Goal: Transaction & Acquisition: Book appointment/travel/reservation

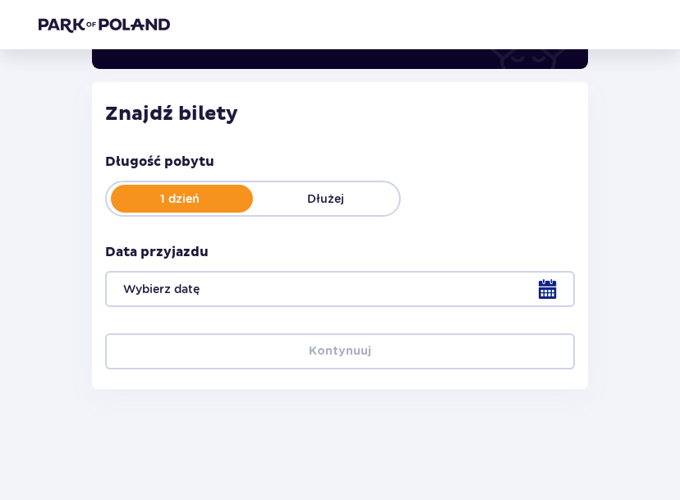
scroll to position [186, 0]
click at [380, 282] on div at bounding box center [340, 289] width 470 height 36
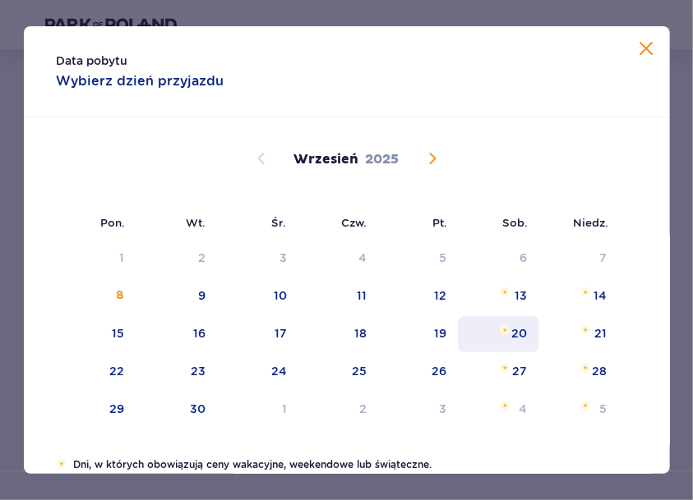
click at [527, 338] on div "20" at bounding box center [498, 334] width 81 height 36
type input "[DATE]"
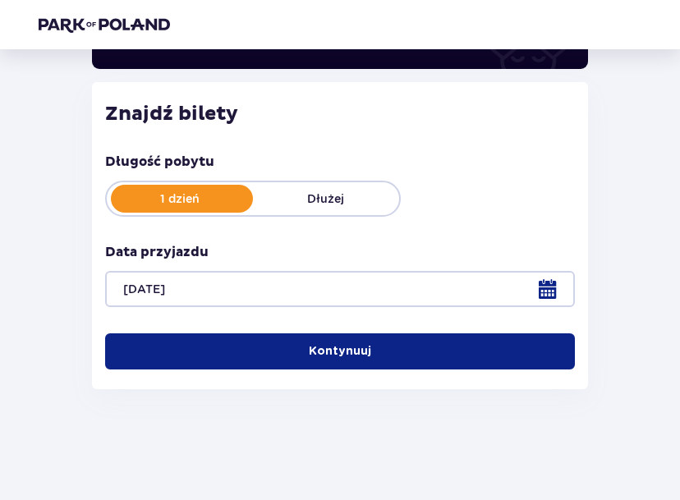
click at [325, 345] on p "Kontynuuj" at bounding box center [340, 352] width 62 height 16
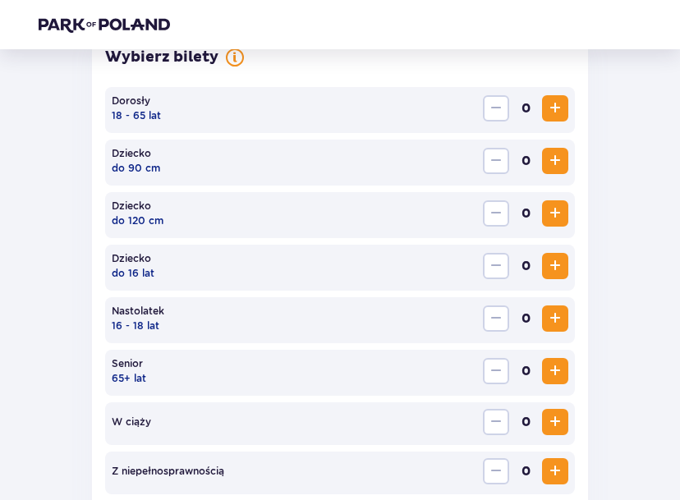
scroll to position [506, 0]
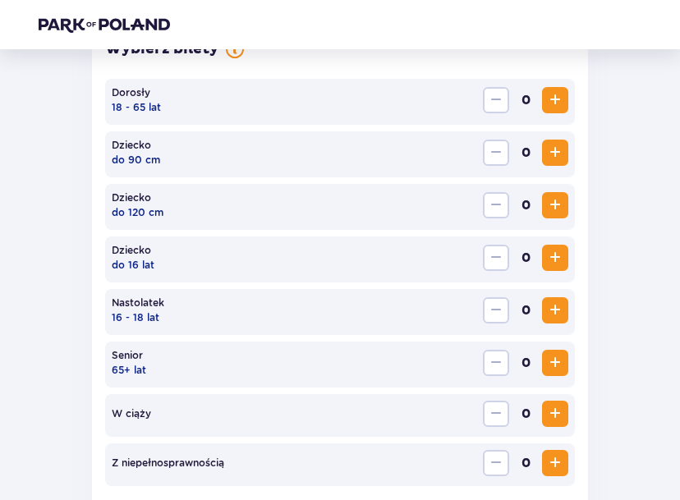
click at [544, 109] on button "Increase" at bounding box center [555, 100] width 26 height 26
click at [544, 107] on button "Increase" at bounding box center [555, 100] width 26 height 26
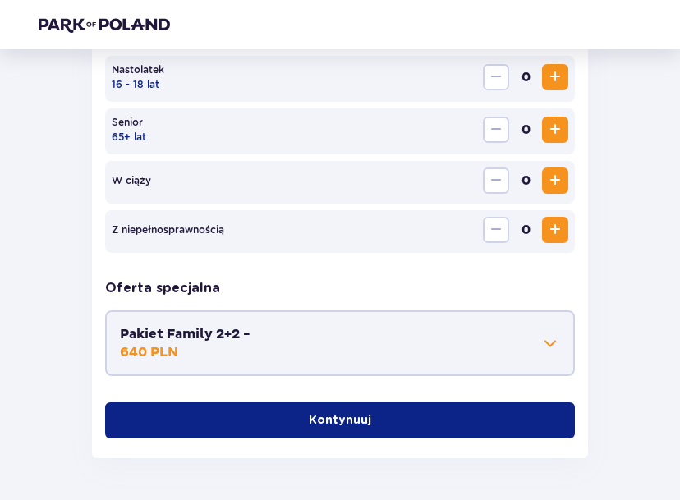
scroll to position [713, 0]
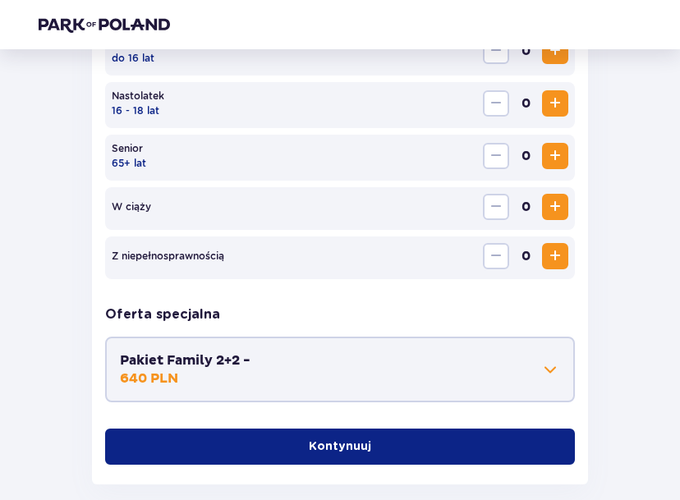
click at [369, 446] on span "button" at bounding box center [375, 447] width 16 height 16
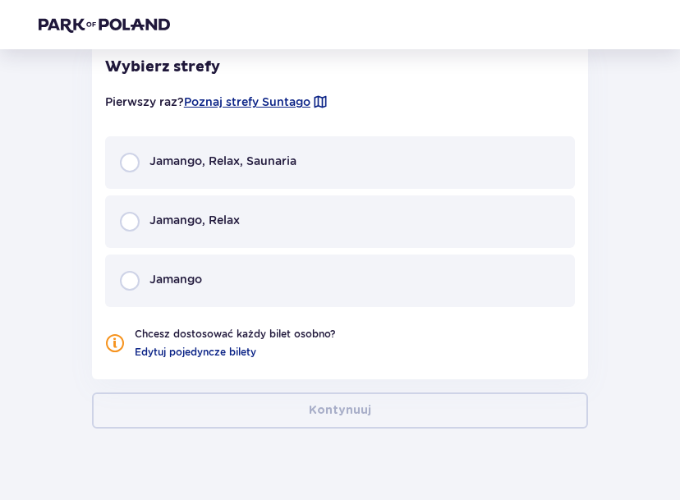
scroll to position [1116, 0]
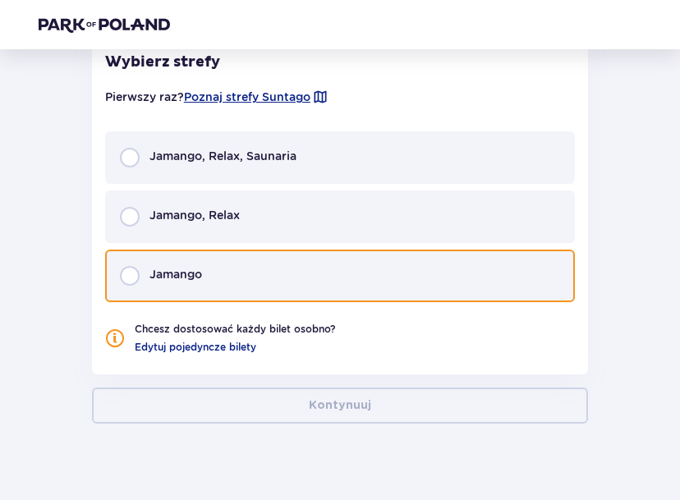
click at [132, 274] on input "radio" at bounding box center [130, 276] width 20 height 20
radio input "true"
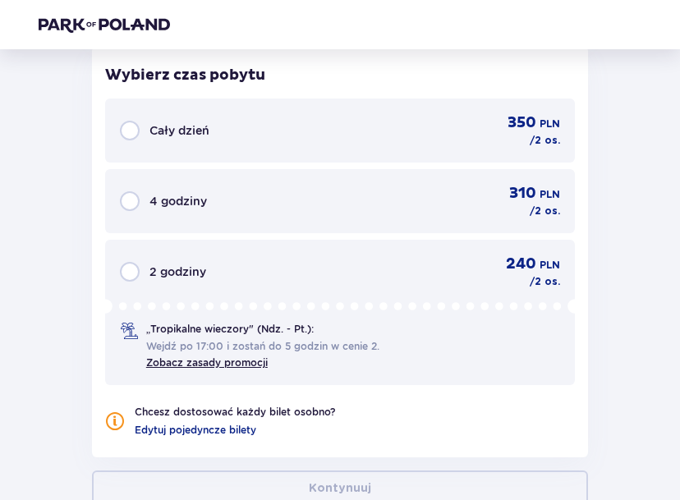
scroll to position [1471, 0]
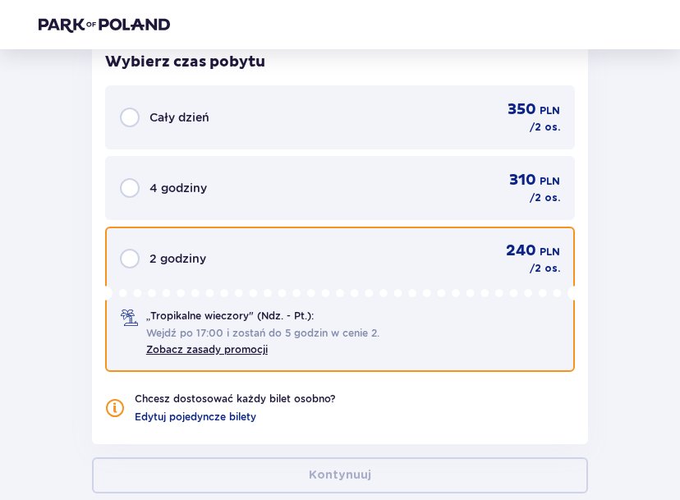
click at [131, 263] on input "radio" at bounding box center [130, 259] width 20 height 20
radio input "true"
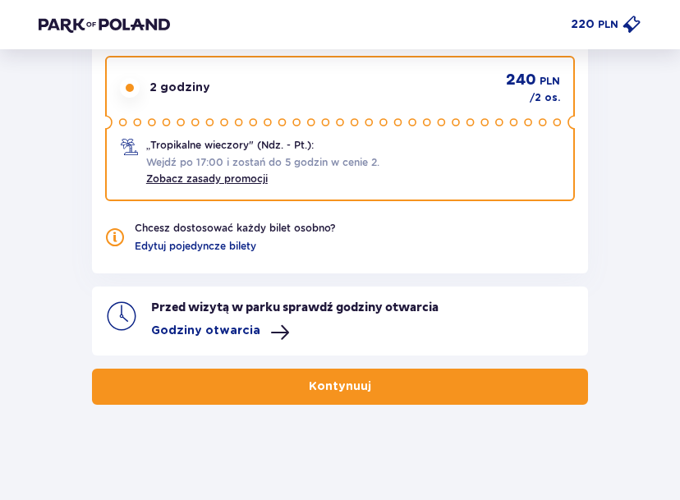
scroll to position [1645, 0]
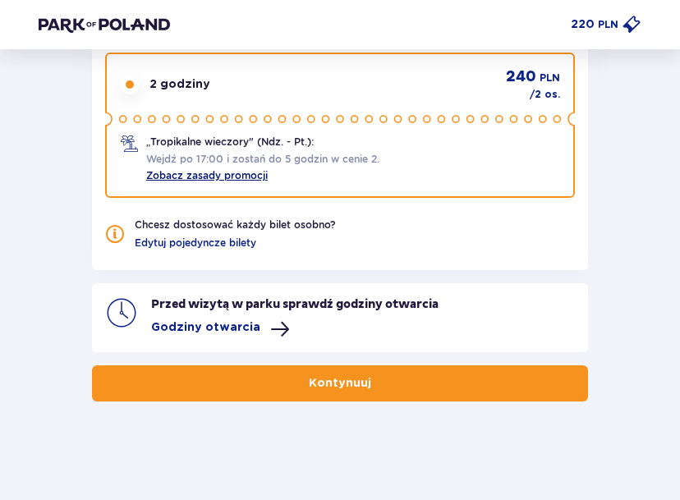
click at [235, 178] on link "Zobacz zasady promocji" at bounding box center [207, 175] width 122 height 12
